Goal: Task Accomplishment & Management: Manage account settings

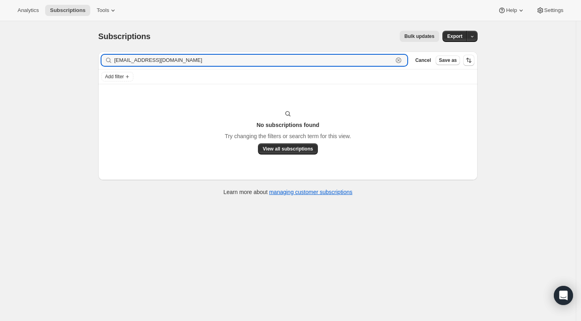
drag, startPoint x: 176, startPoint y: 62, endPoint x: 91, endPoint y: 62, distance: 85.1
click at [92, 62] on div "Subscriptions. This page is ready Subscriptions Bulk updates More actions Bulk …" at bounding box center [288, 112] width 399 height 183
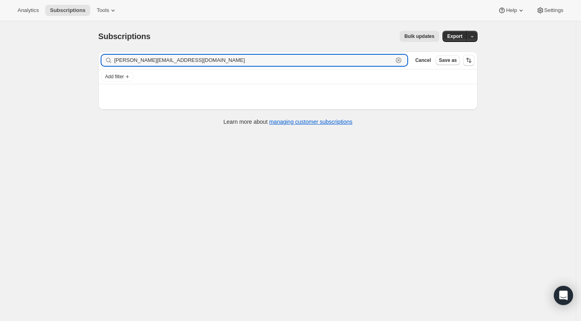
type input "[PERSON_NAME][EMAIL_ADDRESS][DOMAIN_NAME]"
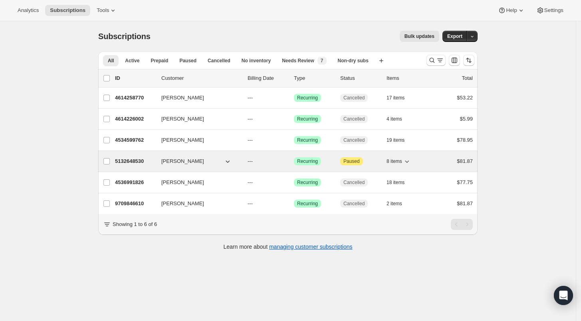
click at [129, 157] on p "5132648530" at bounding box center [135, 161] width 40 height 8
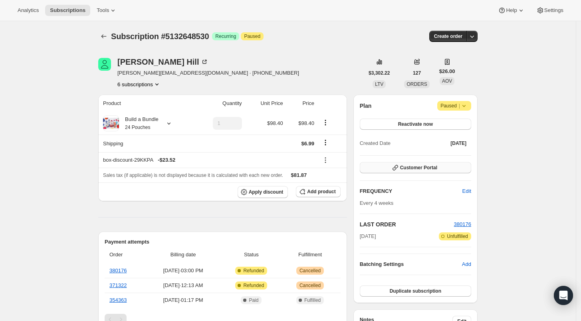
click at [412, 171] on button "Customer Portal" at bounding box center [416, 167] width 112 height 11
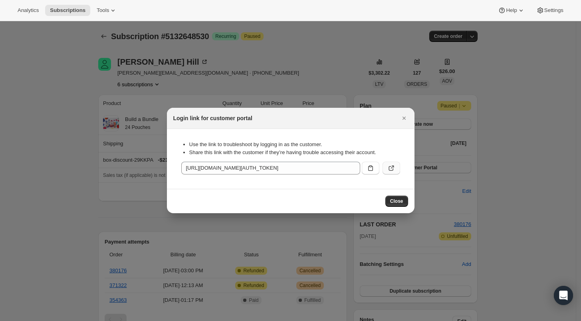
click at [386, 170] on button ":r3n:" at bounding box center [392, 168] width 18 height 13
click at [401, 124] on div "Login link for customer portal" at bounding box center [291, 118] width 248 height 21
click at [405, 119] on icon "Close" at bounding box center [403, 118] width 3 height 3
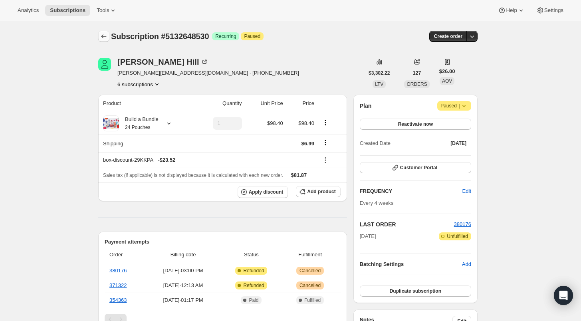
click at [103, 36] on icon "Subscriptions" at bounding box center [104, 36] width 8 height 8
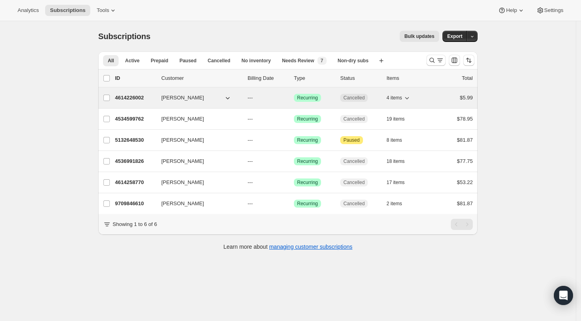
drag, startPoint x: 405, startPoint y: 94, endPoint x: 412, endPoint y: 96, distance: 7.2
click at [411, 96] on icon "button" at bounding box center [407, 98] width 8 height 8
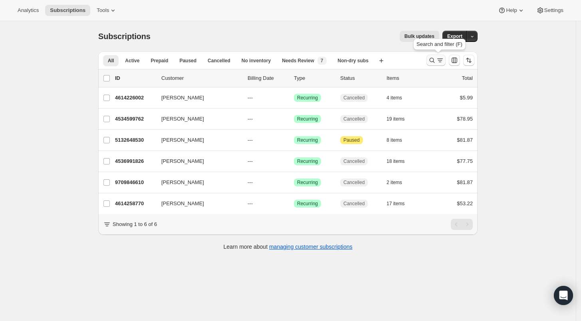
click at [435, 61] on icon "Search and filter results" at bounding box center [432, 60] width 8 height 8
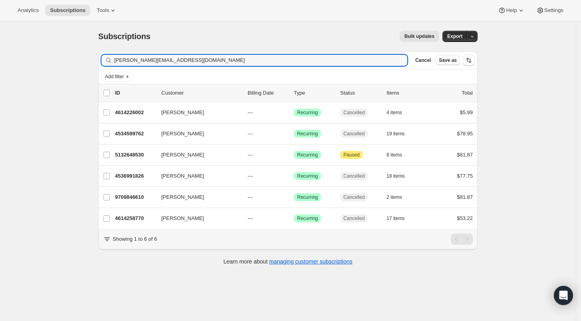
drag, startPoint x: 175, startPoint y: 62, endPoint x: 82, endPoint y: 57, distance: 93.3
click at [82, 57] on div "Subscriptions. This page is ready Subscriptions Bulk updates More actions Bulk …" at bounding box center [288, 181] width 576 height 321
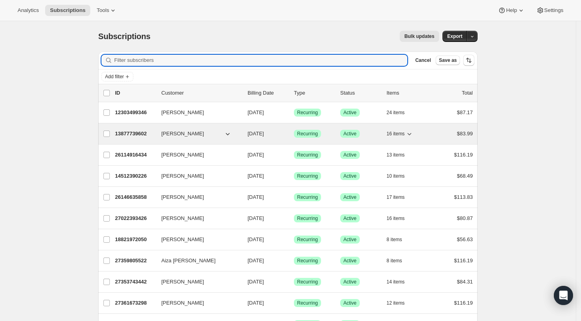
click at [133, 133] on p "13877739602" at bounding box center [135, 134] width 40 height 8
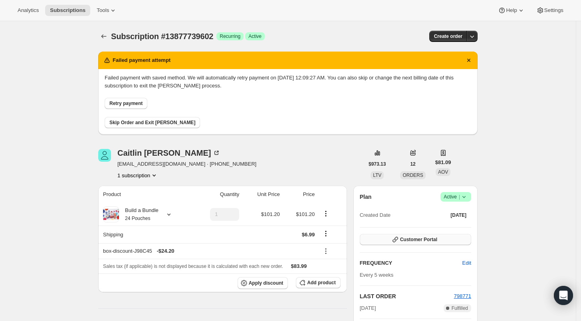
click at [421, 242] on span "Customer Portal" at bounding box center [418, 240] width 37 height 6
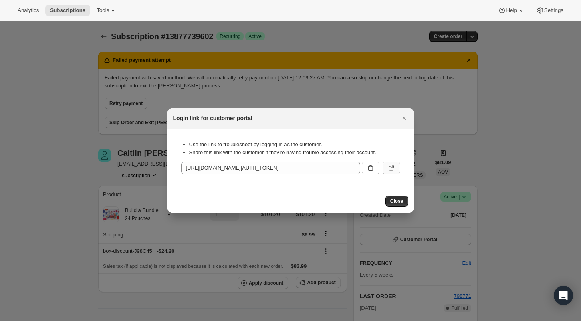
click at [390, 169] on icon ":rmo:" at bounding box center [392, 168] width 8 height 8
click at [403, 118] on icon "Close" at bounding box center [403, 118] width 3 height 3
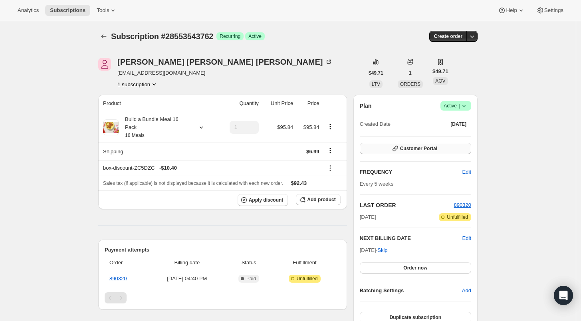
click at [446, 148] on button "Customer Portal" at bounding box center [416, 148] width 112 height 11
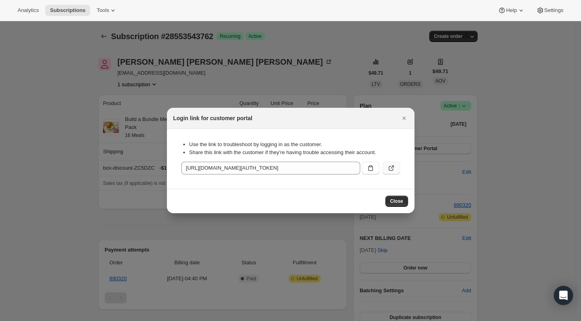
click at [389, 168] on icon ":rbt:" at bounding box center [391, 168] width 5 height 5
